Goal: Obtain resource: Download file/media

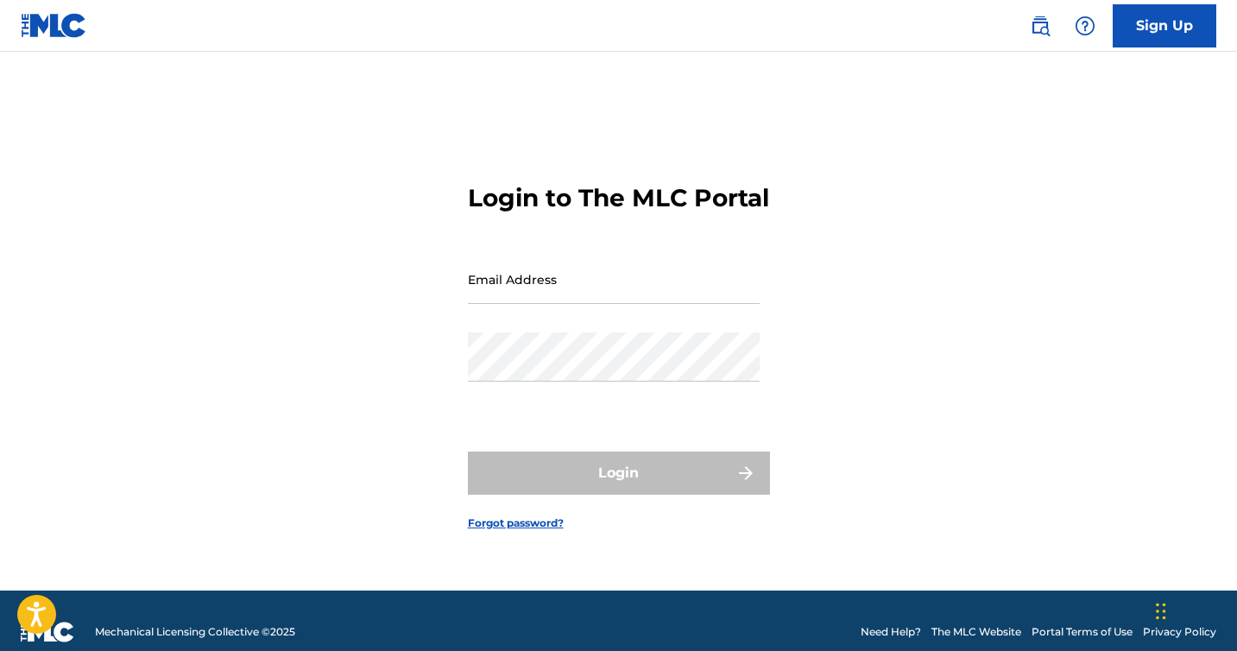
click at [535, 284] on input "Email Address" at bounding box center [614, 279] width 292 height 49
type input "[EMAIL_ADDRESS][DOMAIN_NAME]"
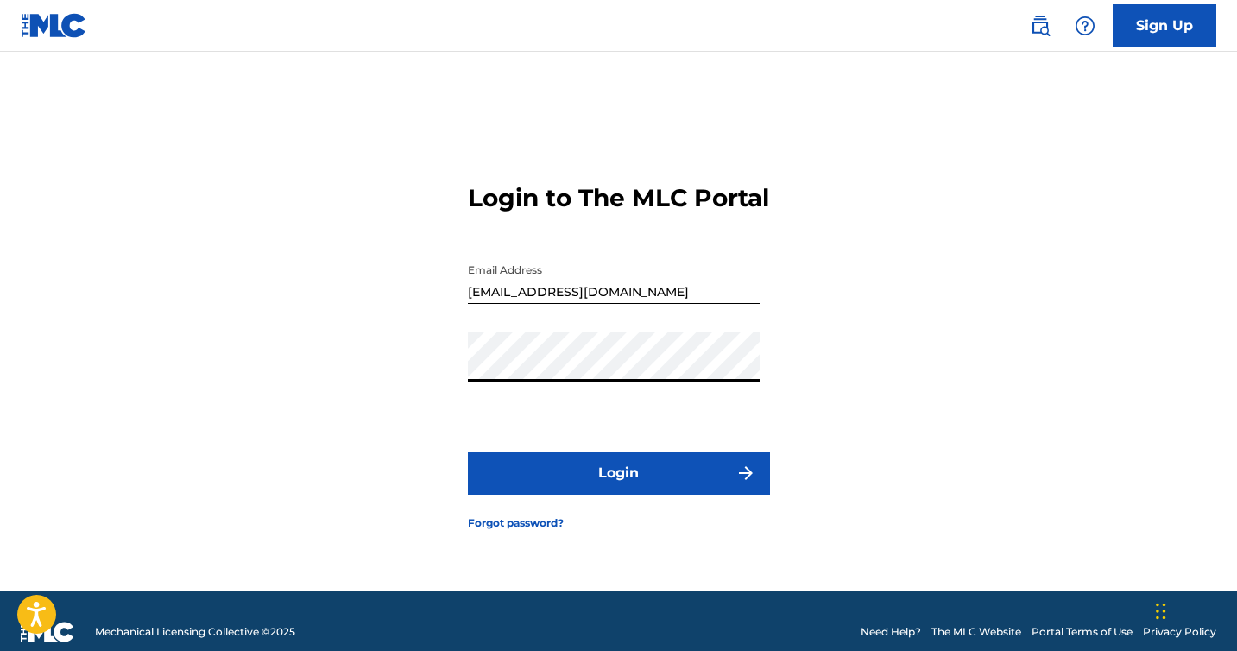
click at [599, 482] on button "Login" at bounding box center [619, 472] width 302 height 43
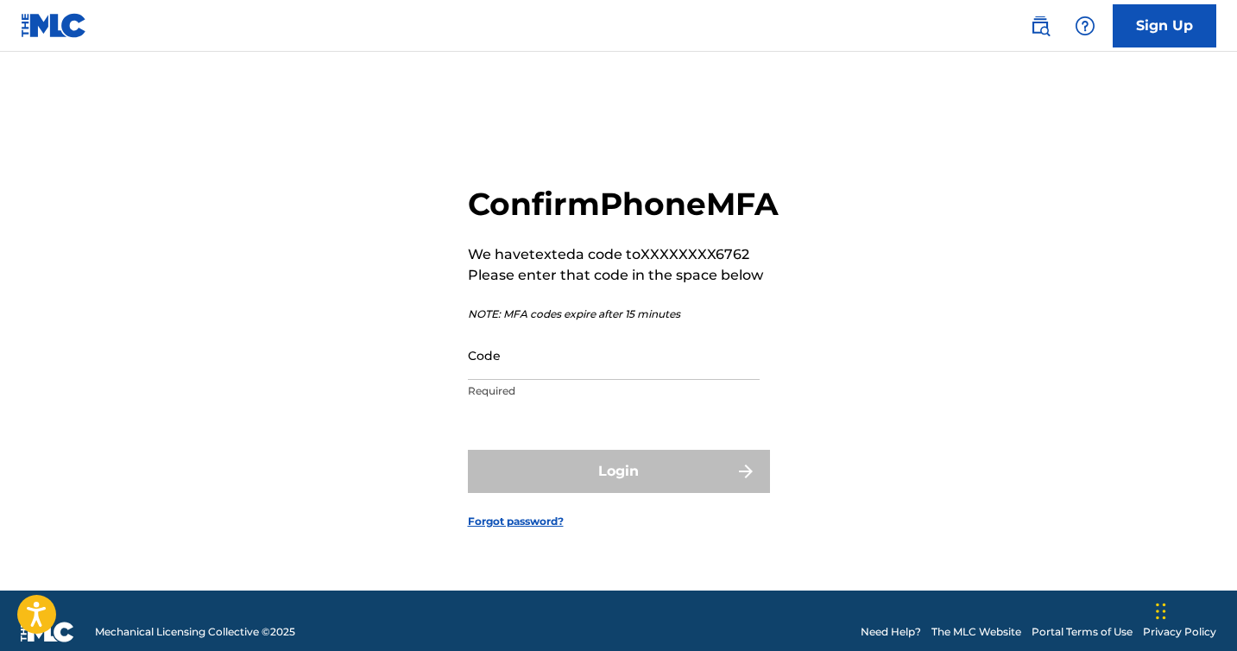
click at [577, 380] on input "Code" at bounding box center [614, 355] width 292 height 49
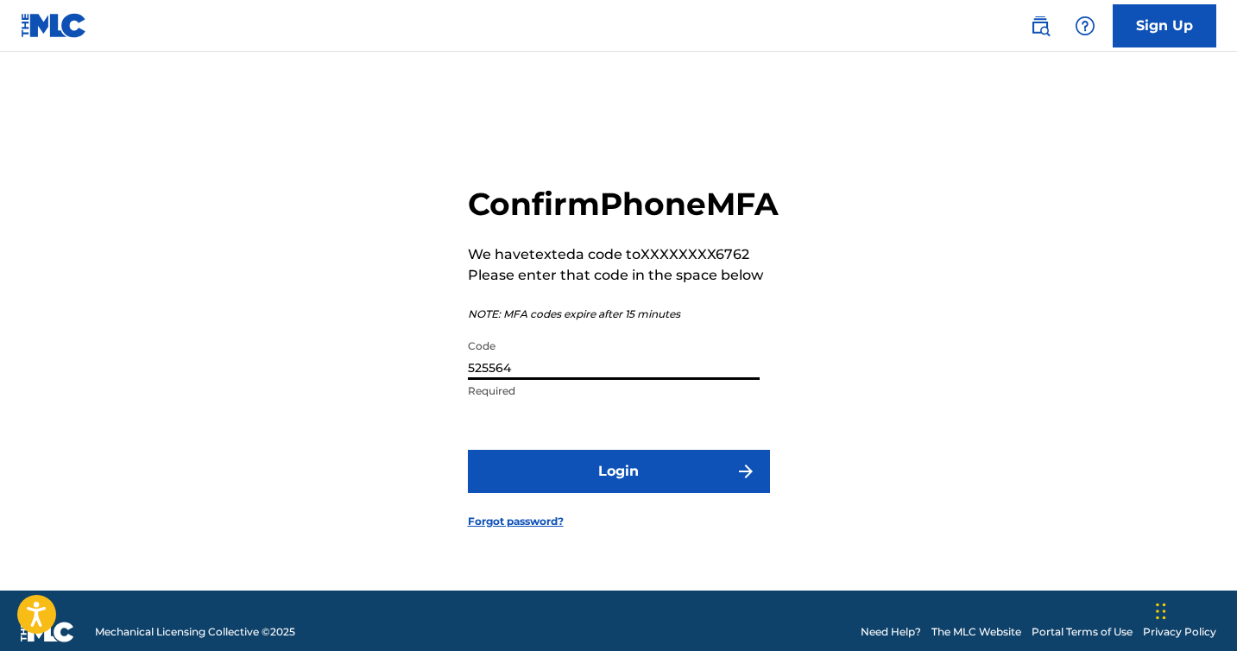
type input "525564"
click at [596, 493] on button "Login" at bounding box center [619, 471] width 302 height 43
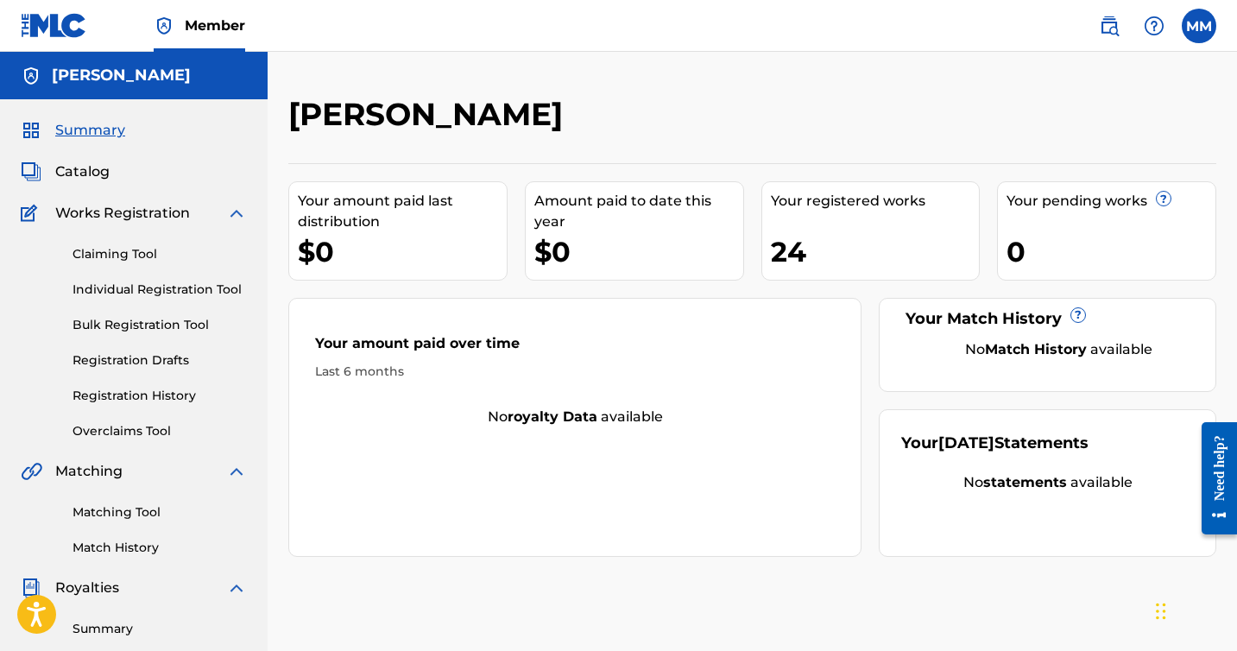
click at [98, 167] on span "Catalog" at bounding box center [82, 171] width 54 height 21
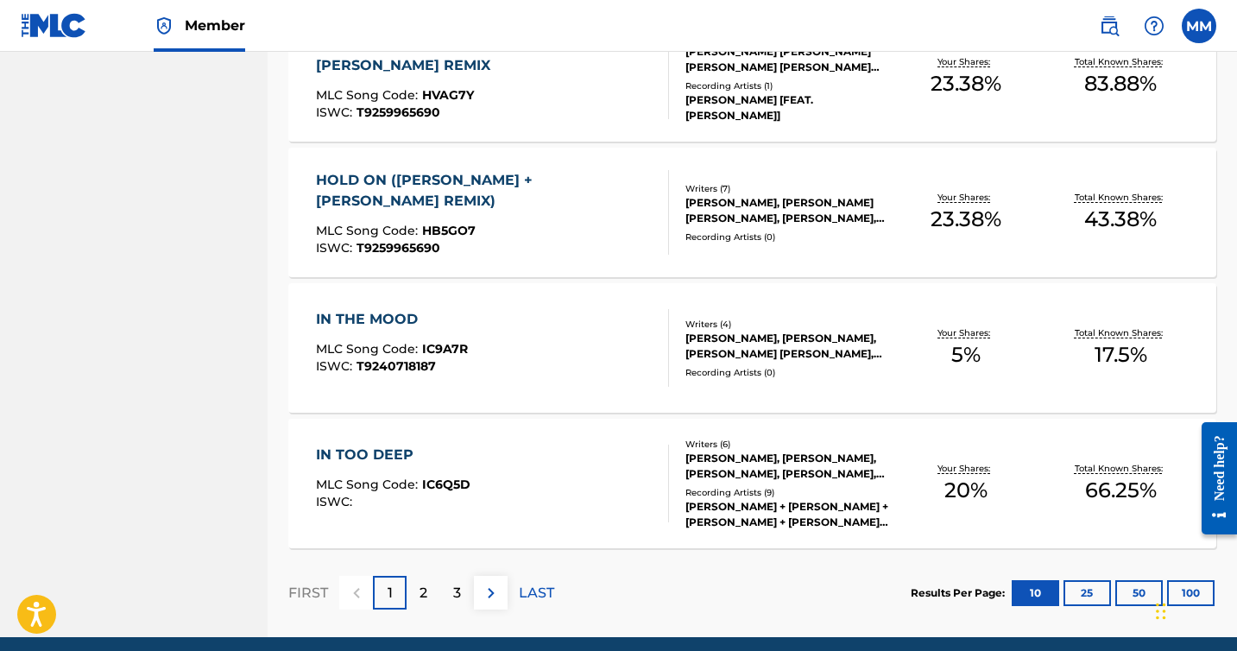
scroll to position [1325, 0]
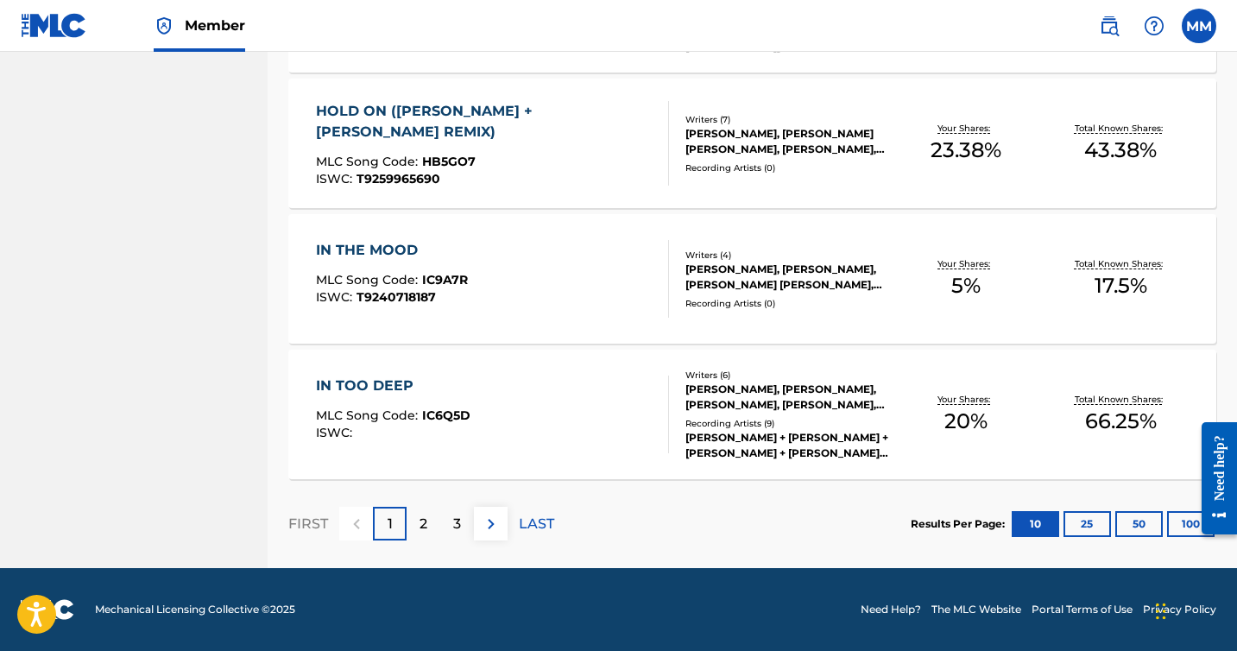
click at [419, 529] on p "2" at bounding box center [423, 524] width 8 height 21
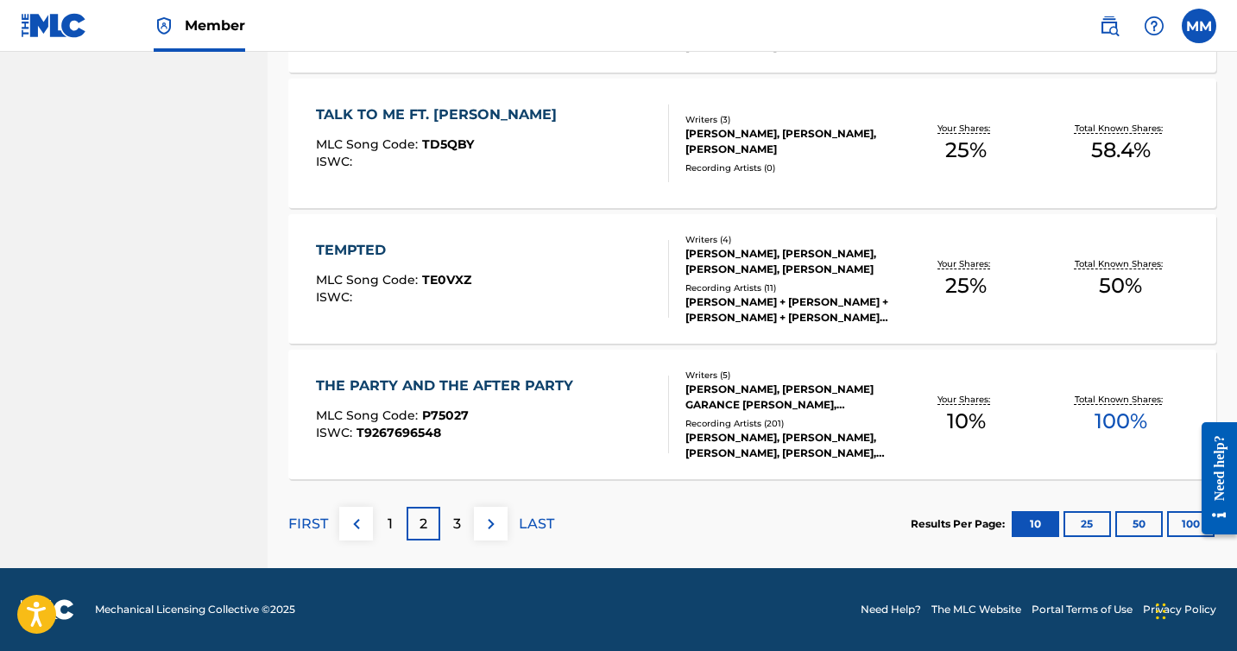
click at [465, 524] on div "3" at bounding box center [457, 524] width 34 height 34
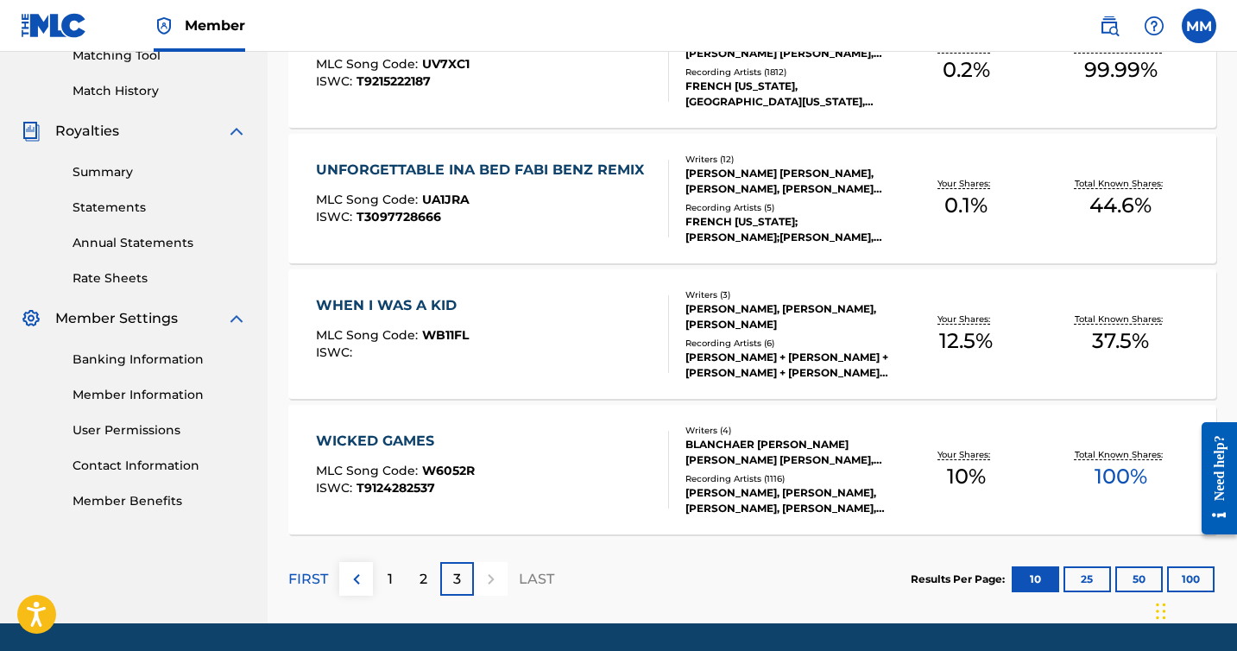
scroll to position [451, 0]
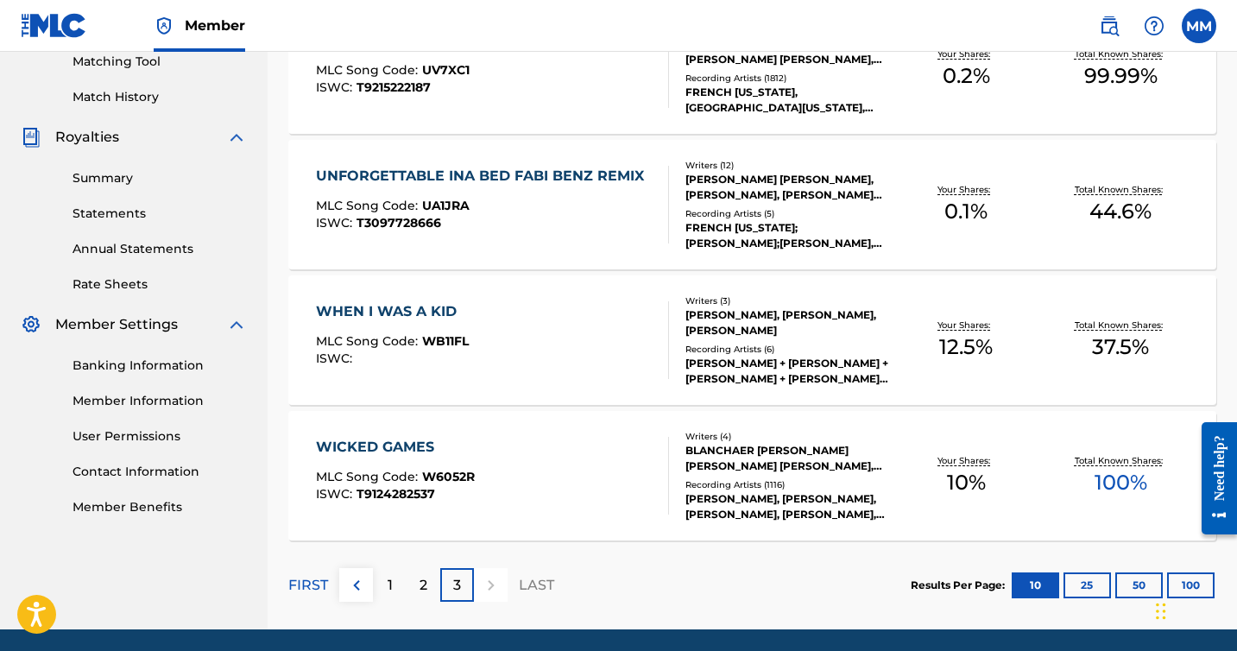
click at [419, 589] on p "2" at bounding box center [423, 585] width 8 height 21
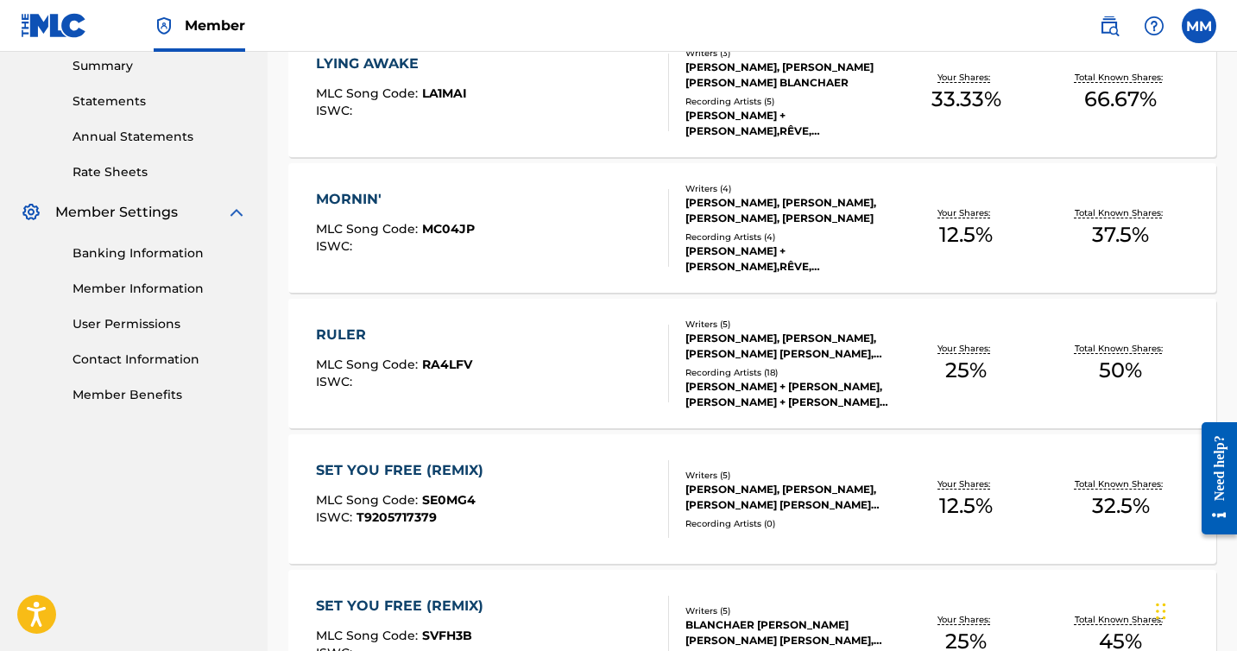
scroll to position [0, 0]
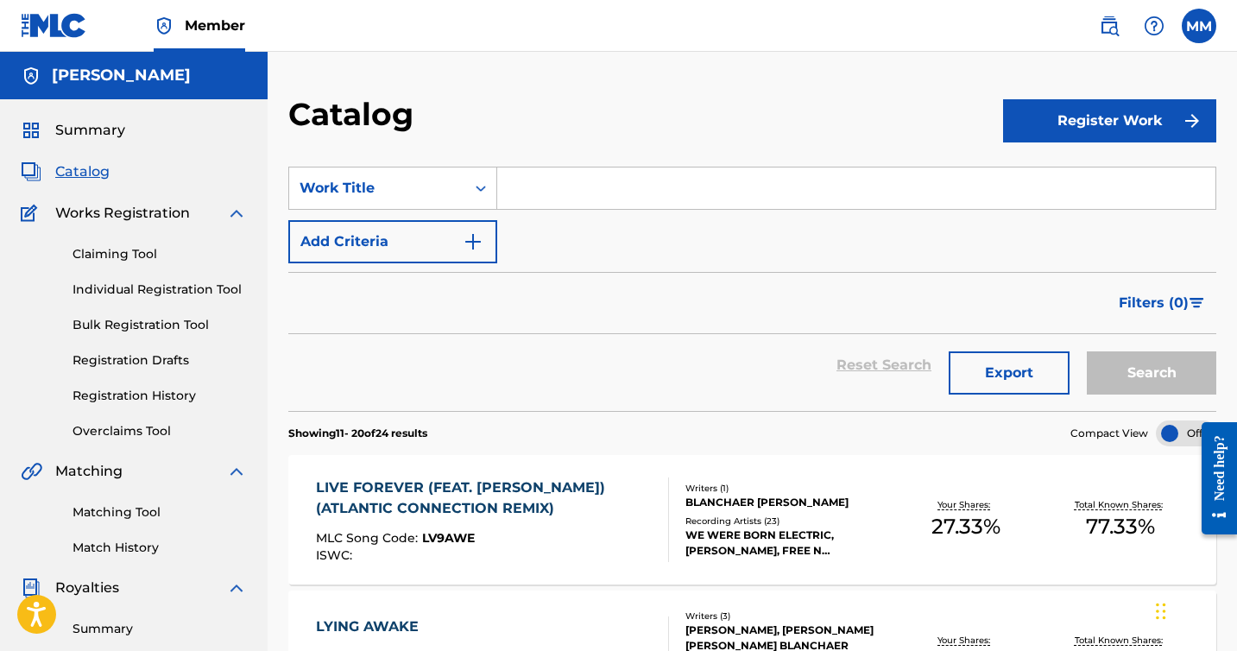
click at [968, 378] on button "Export" at bounding box center [1009, 372] width 121 height 43
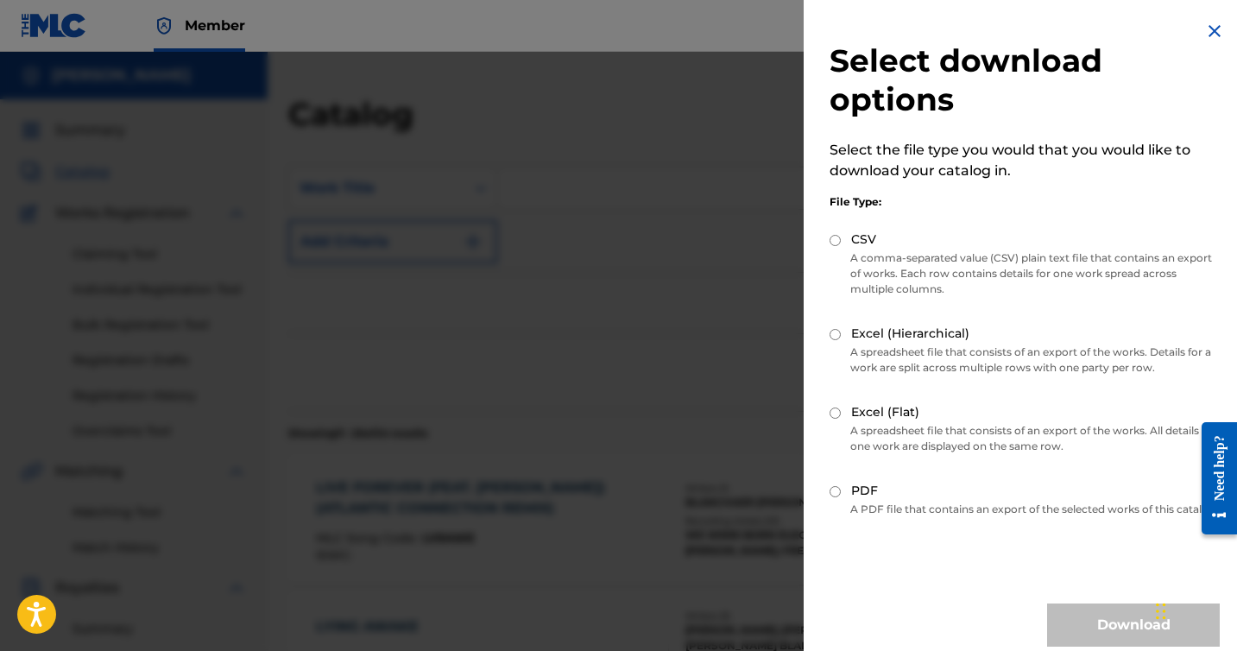
click at [842, 482] on div "PDF" at bounding box center [1024, 492] width 390 height 20
click at [835, 496] on input "PDF" at bounding box center [834, 491] width 11 height 11
radio input "true"
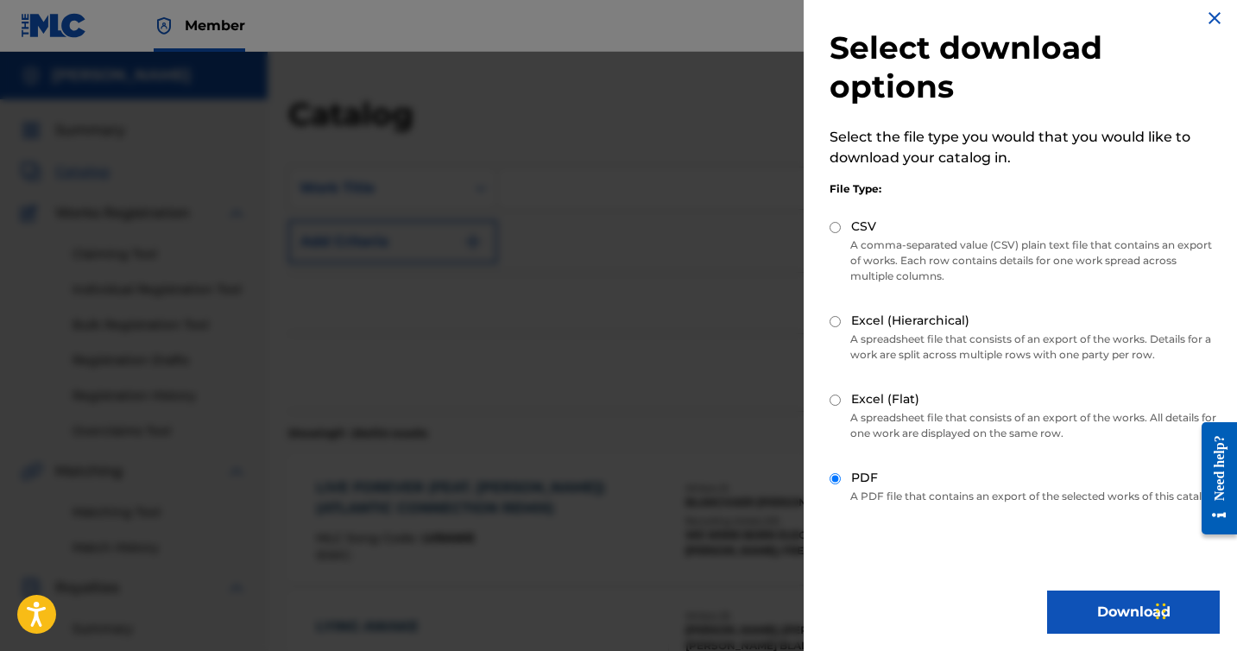
scroll to position [22, 0]
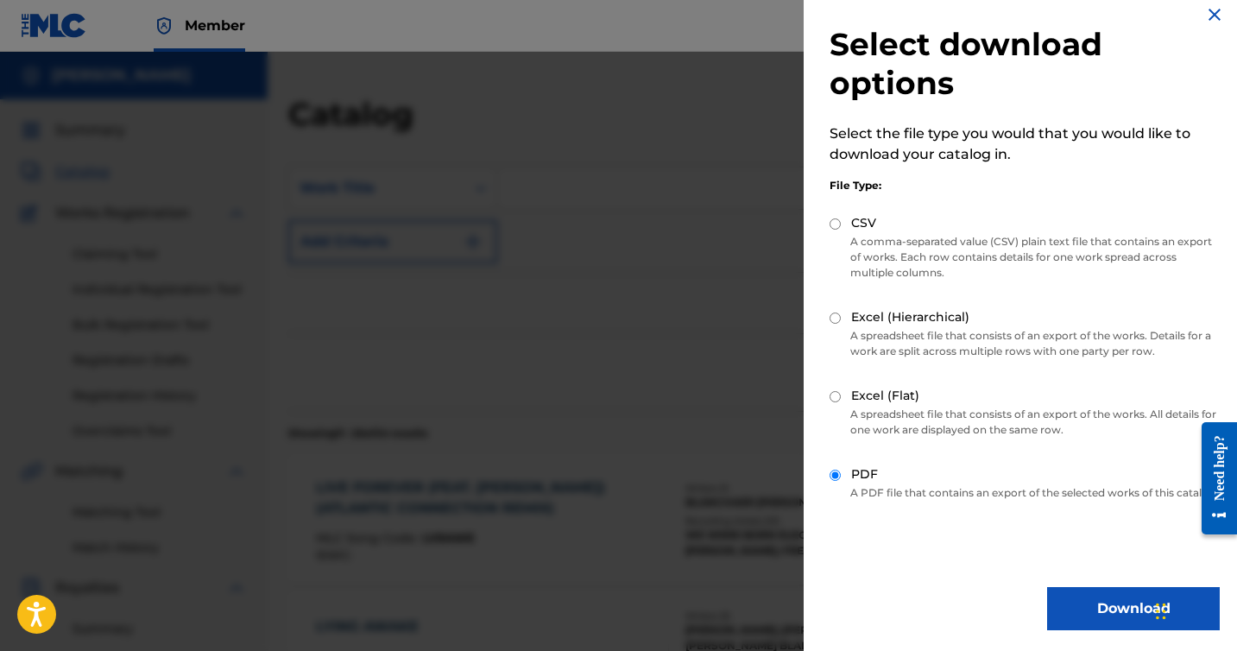
click at [1204, 9] on img at bounding box center [1214, 14] width 21 height 21
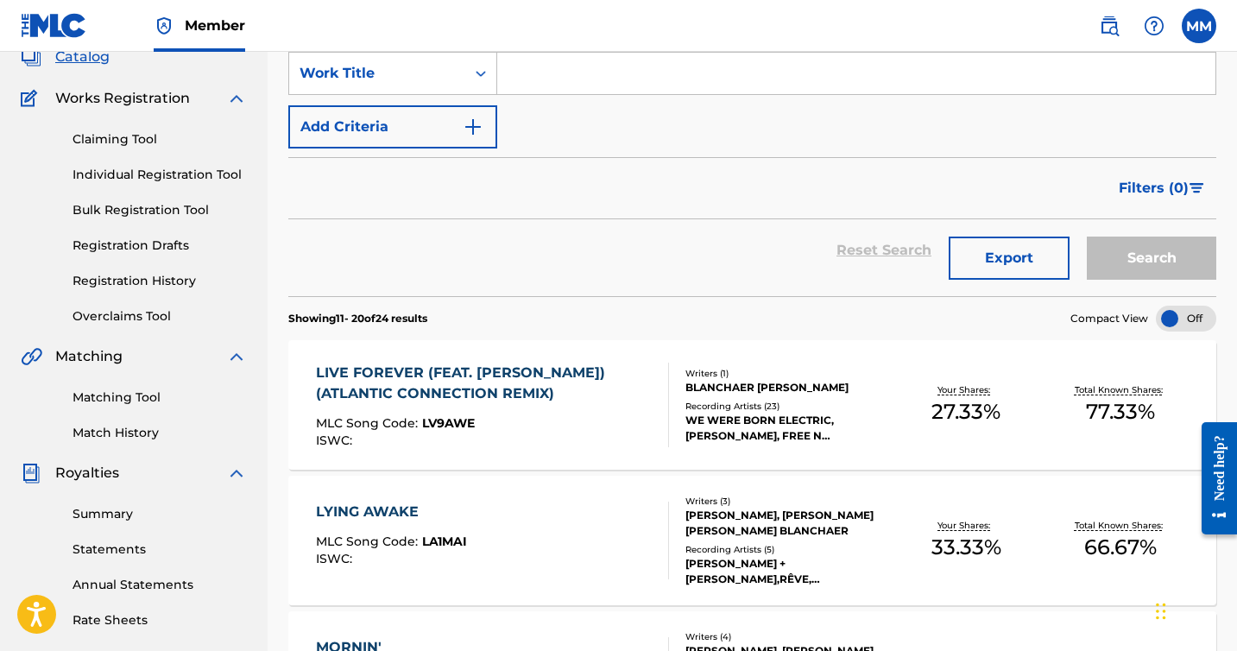
scroll to position [178, 0]
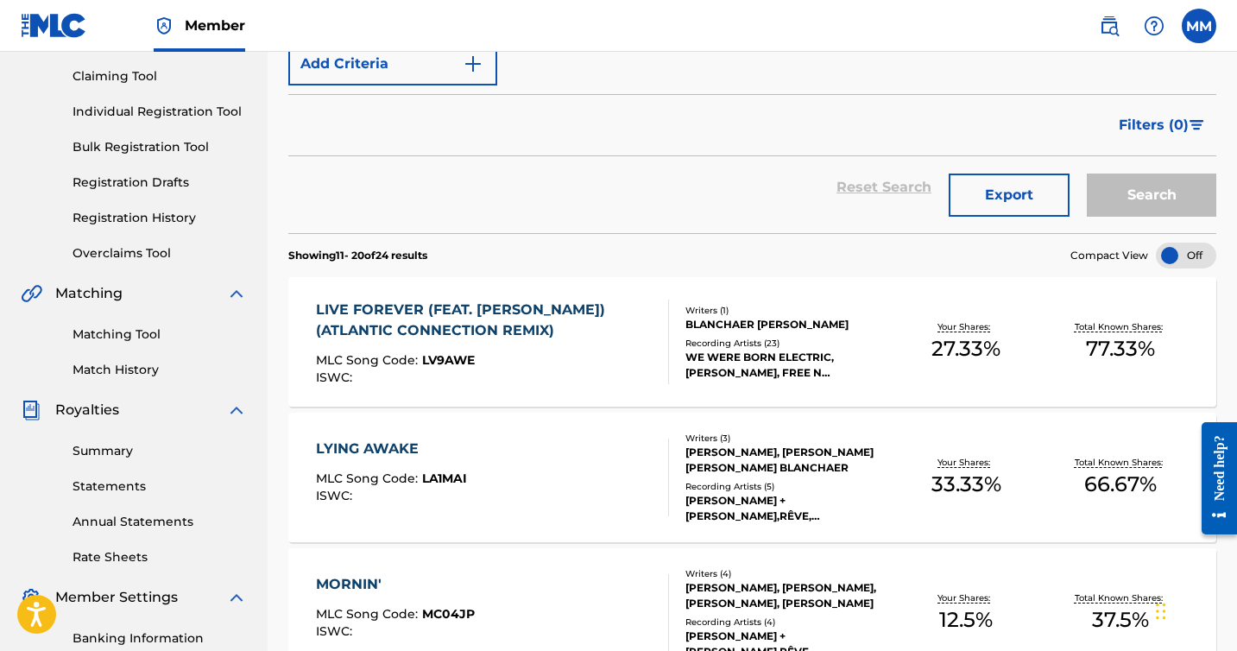
click at [1174, 247] on div at bounding box center [1186, 256] width 60 height 26
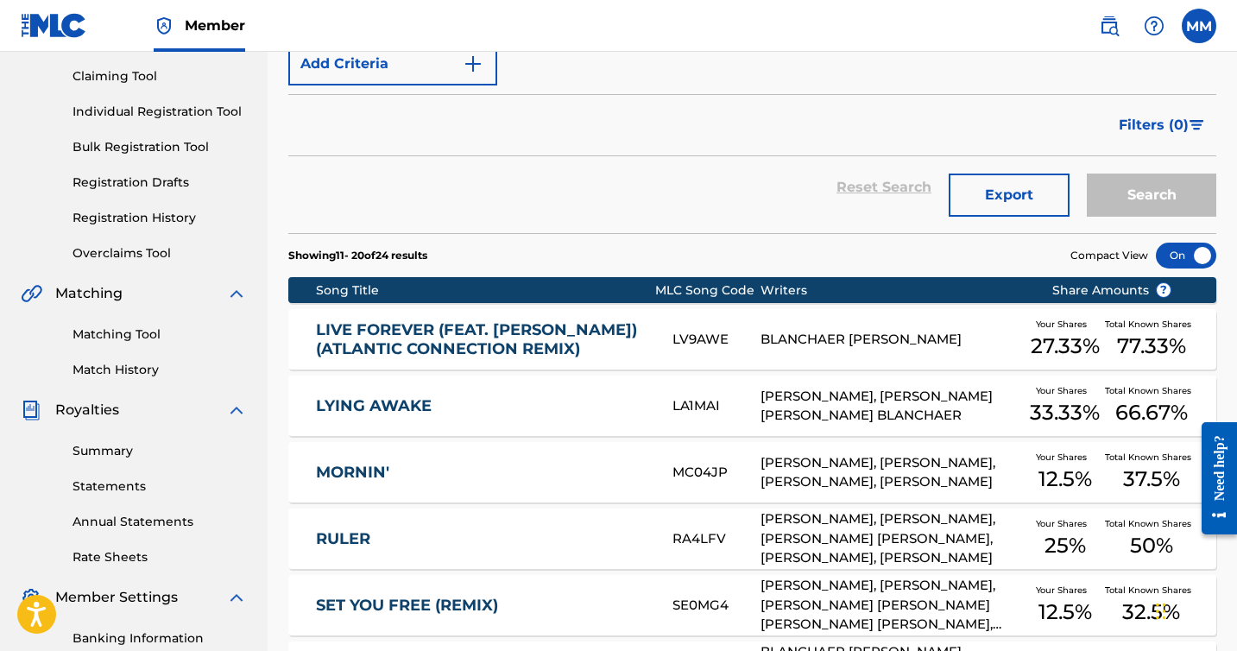
scroll to position [666, 0]
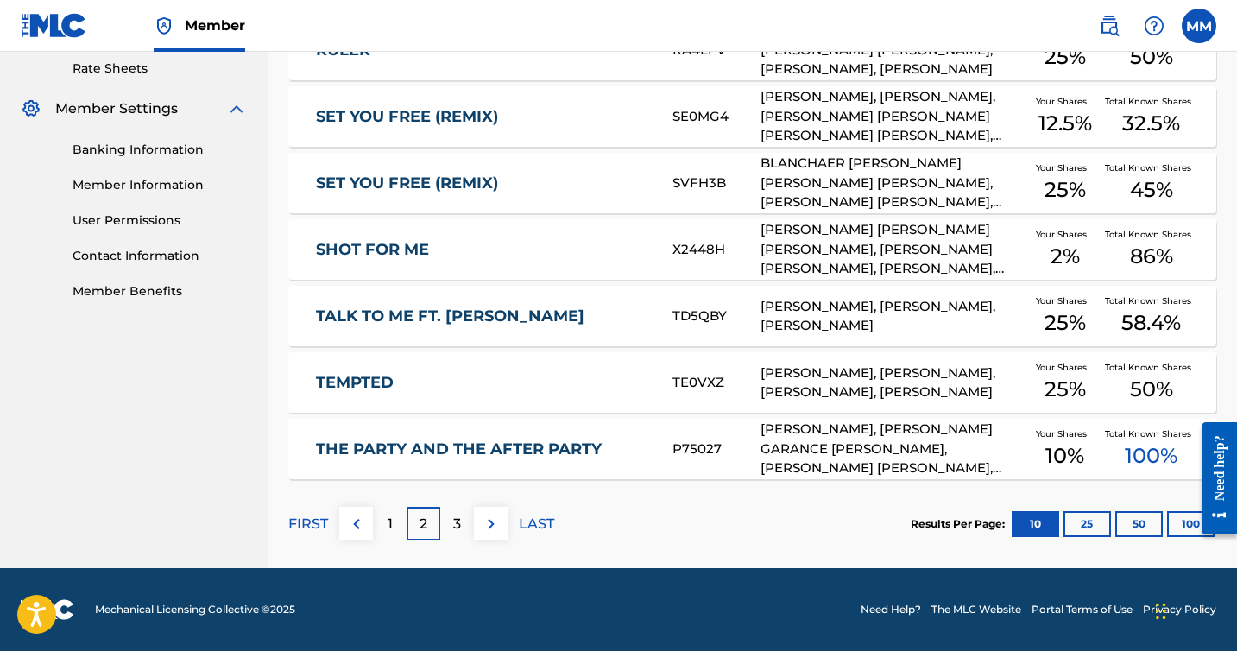
click at [379, 516] on div "1" at bounding box center [390, 524] width 34 height 34
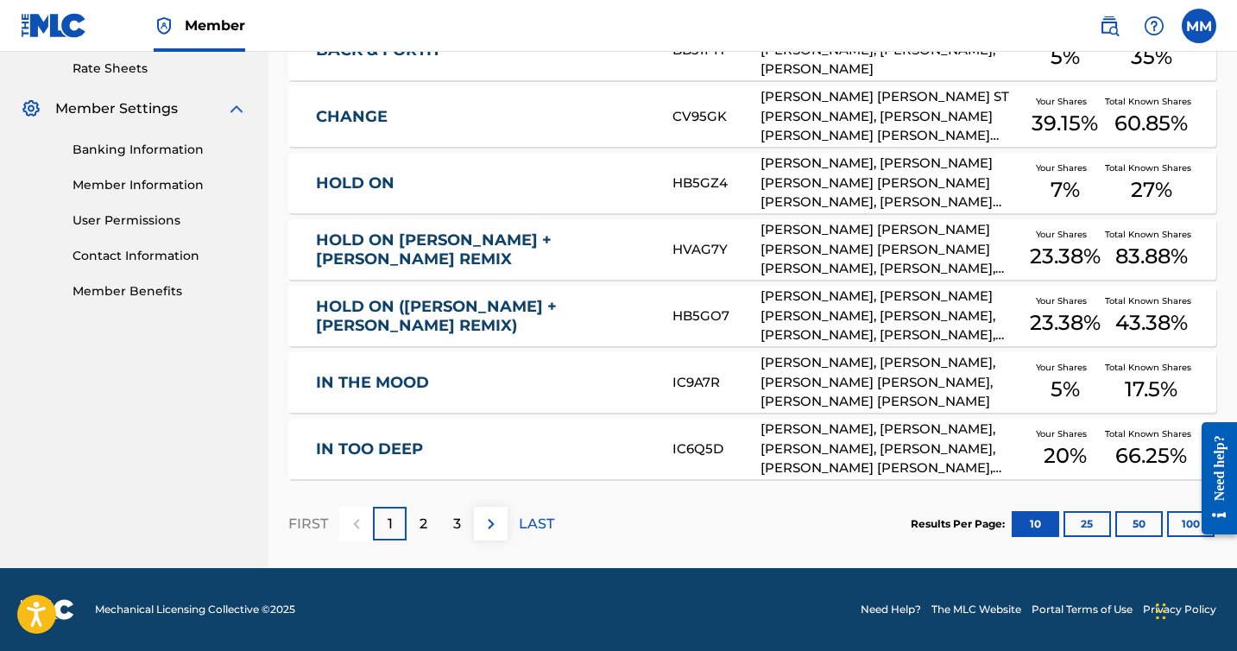
click at [1182, 526] on button "100" at bounding box center [1190, 524] width 47 height 26
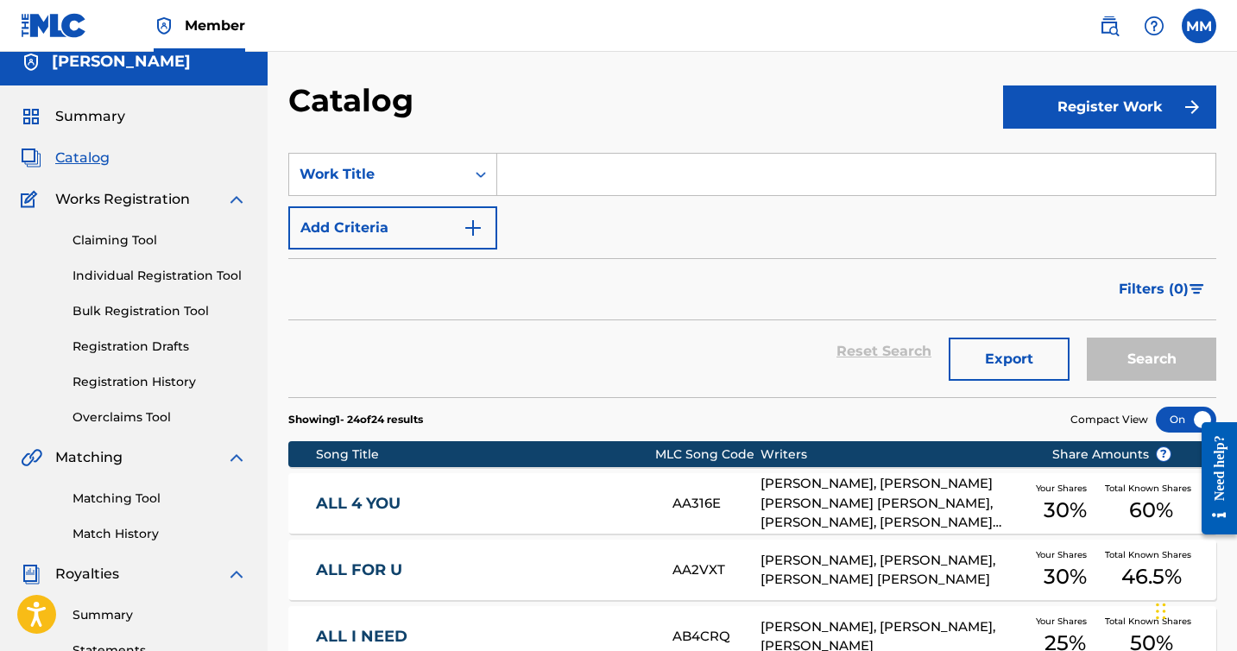
scroll to position [26, 0]
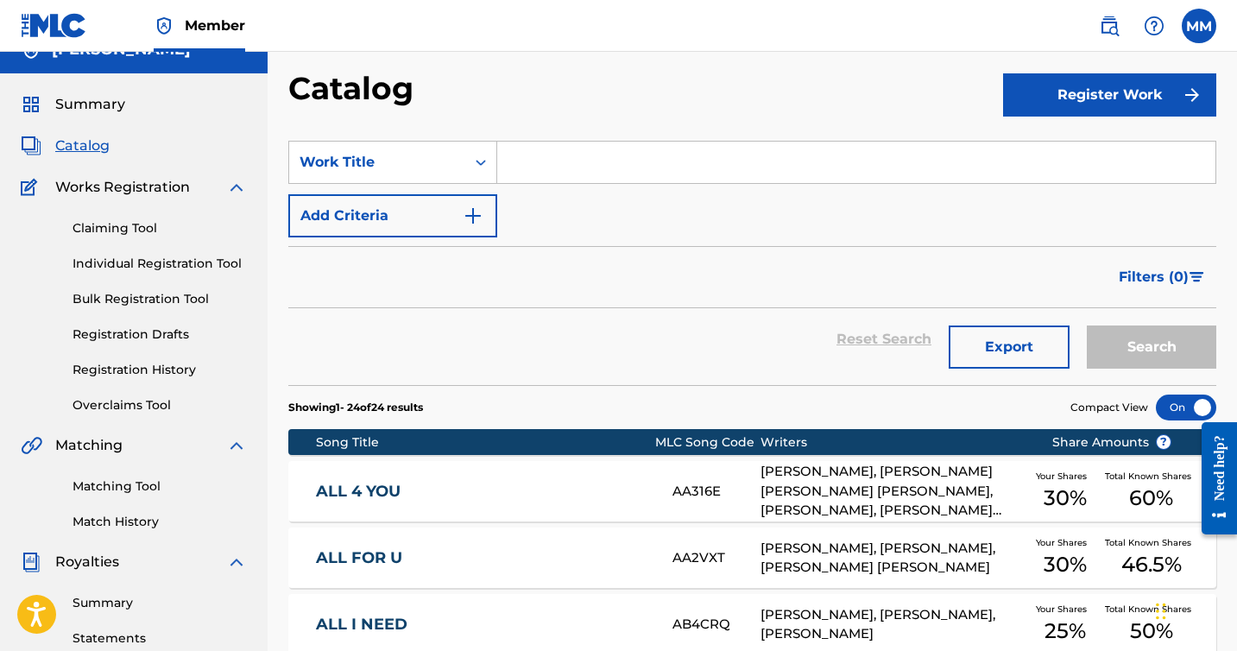
click at [1012, 356] on button "Export" at bounding box center [1009, 346] width 121 height 43
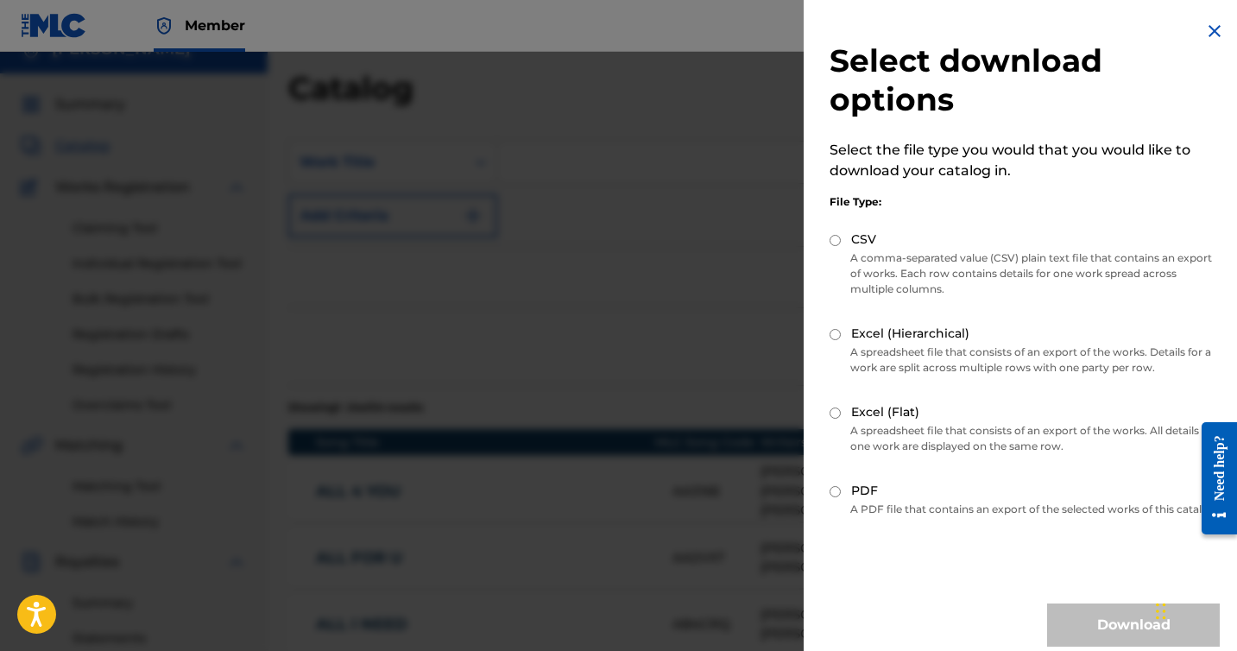
click at [829, 492] on input "PDF" at bounding box center [834, 491] width 11 height 11
radio input "true"
click at [1048, 620] on button "Download" at bounding box center [1133, 624] width 173 height 43
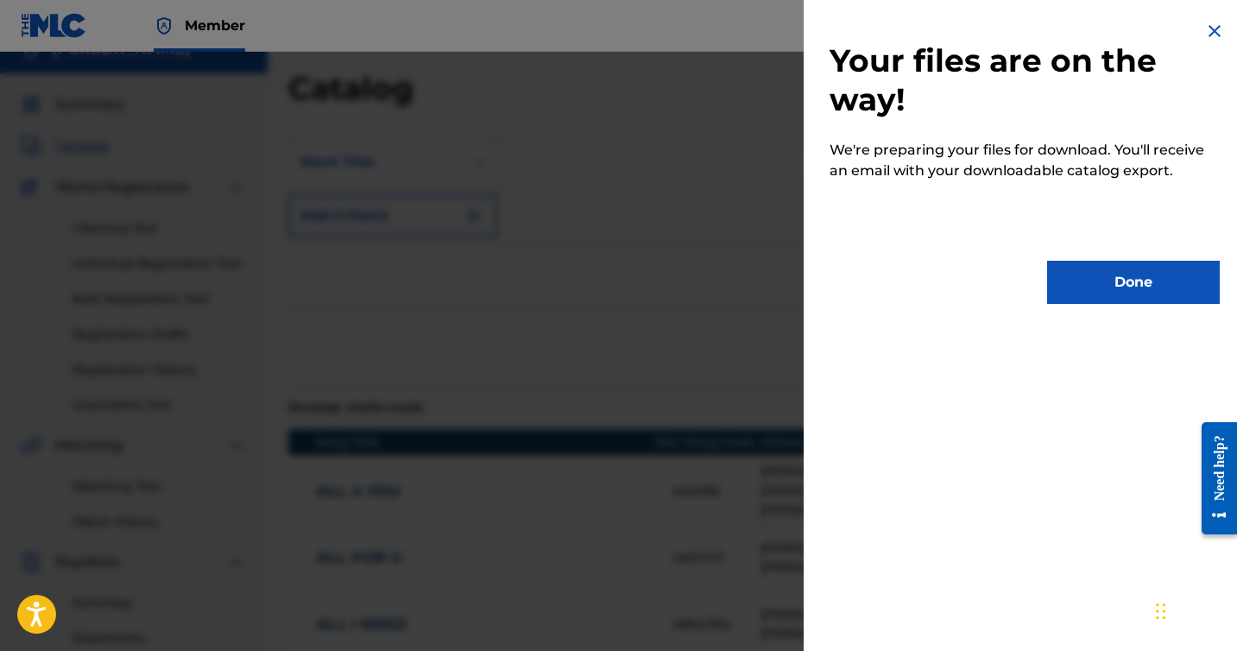
click at [1087, 277] on button "Done" at bounding box center [1133, 282] width 173 height 43
